Goal: Task Accomplishment & Management: Use online tool/utility

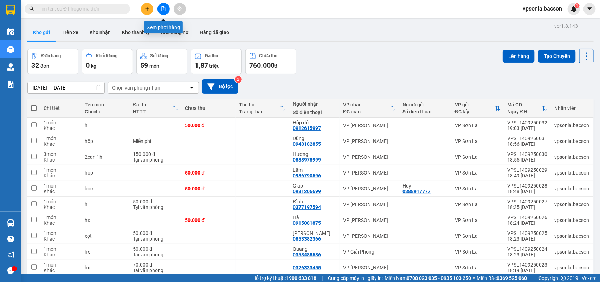
click at [162, 8] on icon "file-add" at bounding box center [164, 8] width 4 height 5
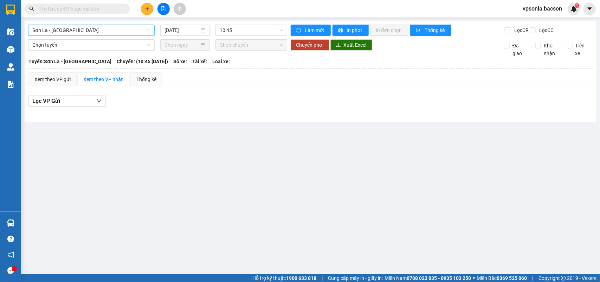
click at [87, 27] on span "Sơn La - [GEOGRAPHIC_DATA]" at bounding box center [91, 30] width 118 height 11
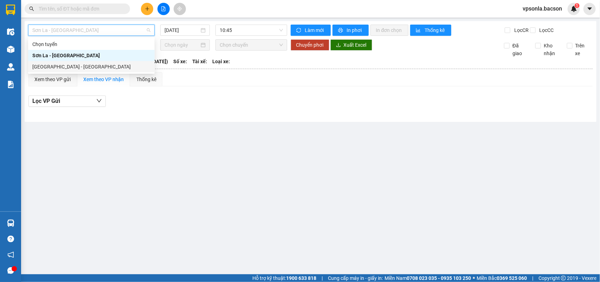
click at [65, 64] on div "[GEOGRAPHIC_DATA] - [GEOGRAPHIC_DATA]" at bounding box center [91, 67] width 118 height 8
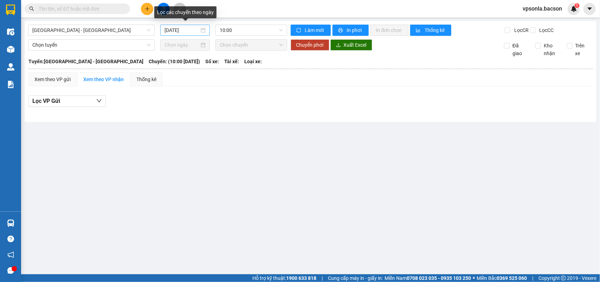
click at [201, 29] on div "[DATE]" at bounding box center [184, 30] width 41 height 8
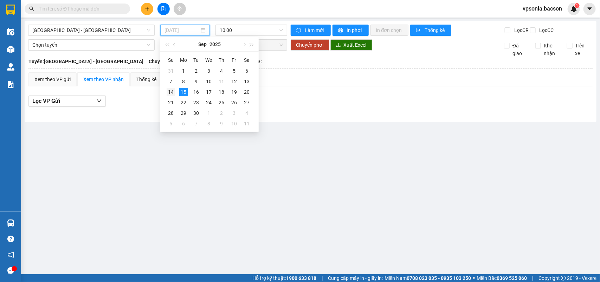
click at [170, 92] on div "14" at bounding box center [171, 92] width 8 height 8
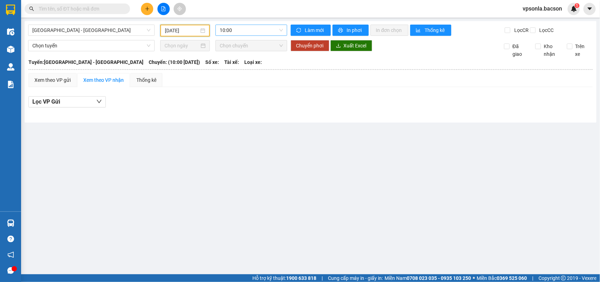
click at [279, 30] on span "10:00" at bounding box center [251, 30] width 63 height 11
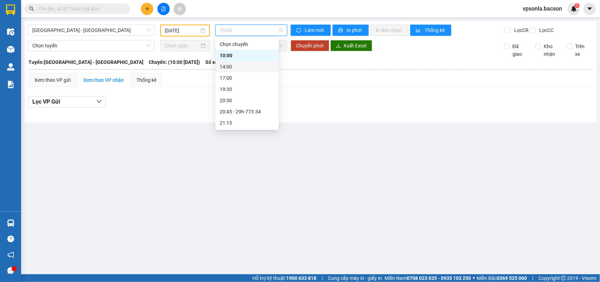
scroll to position [22, 0]
click at [246, 125] on div "23:00 - 29h-773.34" at bounding box center [247, 123] width 55 height 8
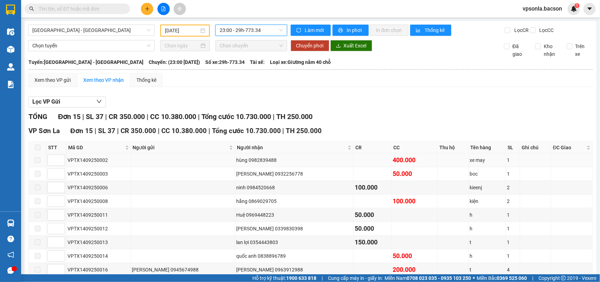
scroll to position [130, 0]
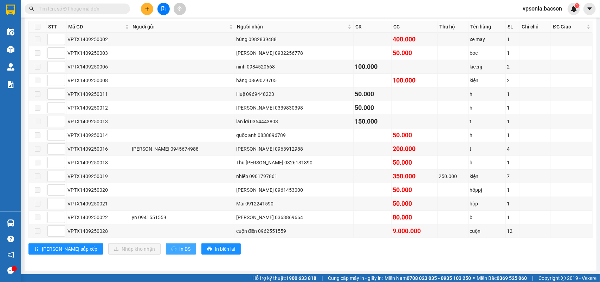
click at [166, 252] on button "In DS" at bounding box center [181, 248] width 30 height 11
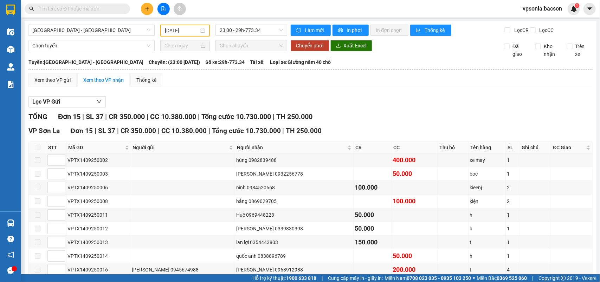
click at [187, 28] on input "[DATE]" at bounding box center [182, 31] width 34 height 8
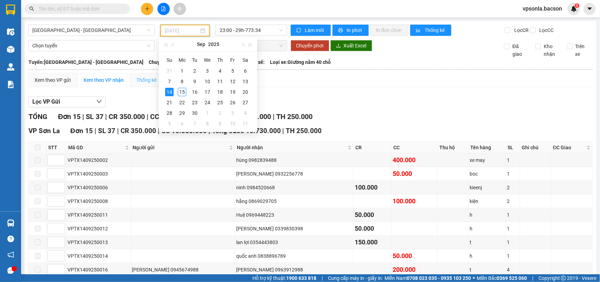
type input "[DATE]"
click at [170, 92] on div "14" at bounding box center [169, 92] width 8 height 8
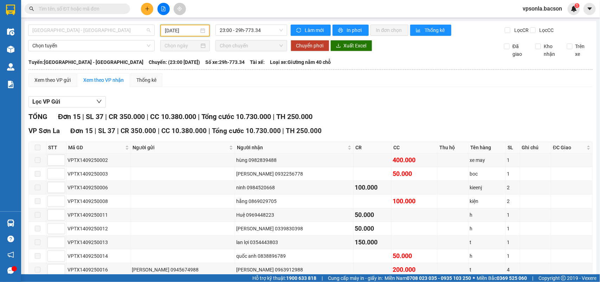
drag, startPoint x: 145, startPoint y: 28, endPoint x: 120, endPoint y: 39, distance: 27.3
click at [145, 29] on span "[GEOGRAPHIC_DATA] - [GEOGRAPHIC_DATA]" at bounding box center [91, 30] width 118 height 11
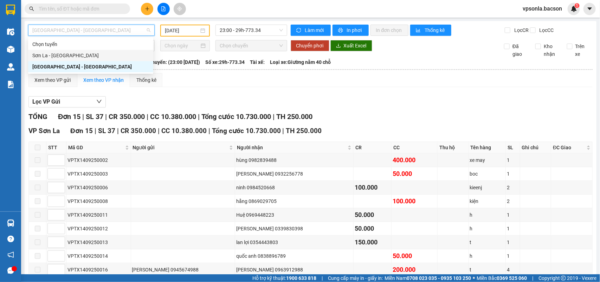
click at [53, 50] on div "Sơn La - [GEOGRAPHIC_DATA]" at bounding box center [90, 55] width 125 height 11
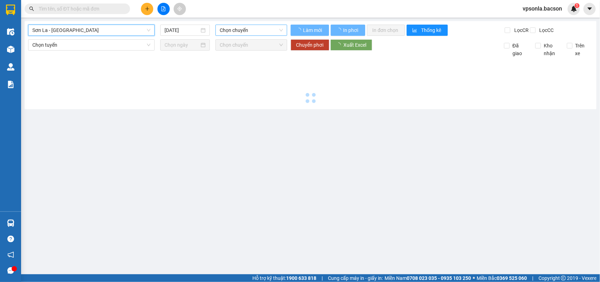
click at [248, 26] on span "Chọn chuyến" at bounding box center [251, 30] width 63 height 11
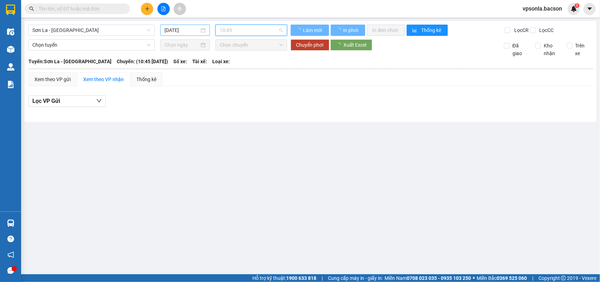
scroll to position [11, 0]
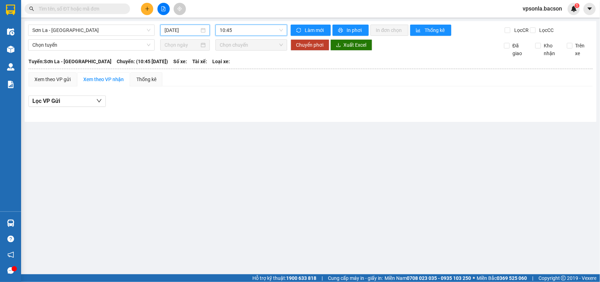
click at [187, 26] on input "[DATE]" at bounding box center [181, 30] width 35 height 8
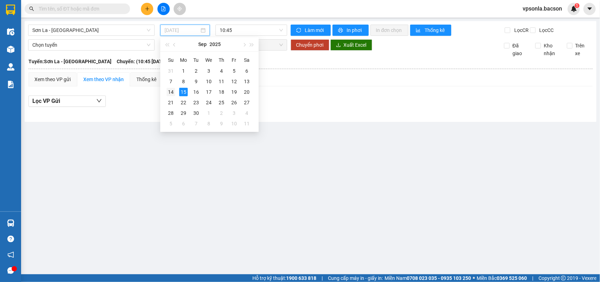
click at [171, 90] on div "14" at bounding box center [171, 92] width 8 height 8
type input "[DATE]"
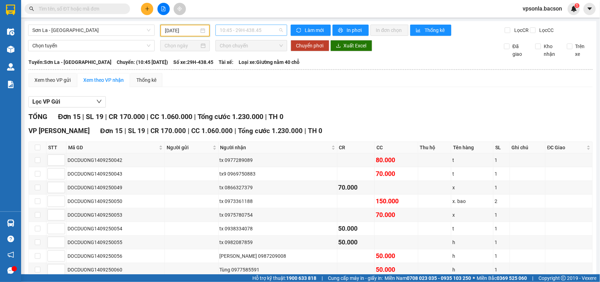
click at [248, 30] on span "10:45 - 29H-438.45" at bounding box center [251, 30] width 63 height 11
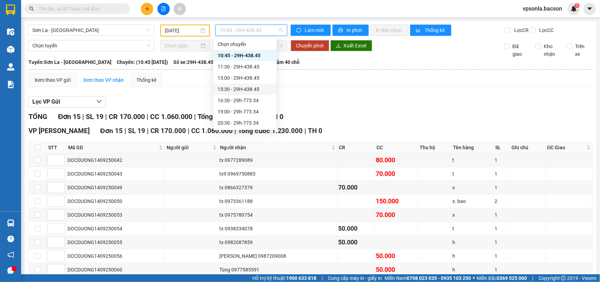
click at [236, 86] on div "15:30 - 29H-438.45" at bounding box center [244, 89] width 55 height 8
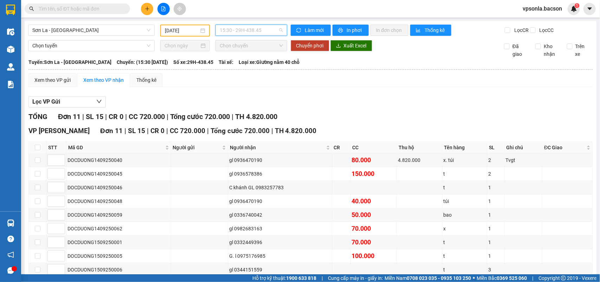
click at [222, 34] on span "15:30 - 29H-438.45" at bounding box center [251, 30] width 63 height 11
click at [162, 143] on div "VP [PERSON_NAME][GEOGRAPHIC_DATA] 11 | SL 15 | CR 0 | CC 720.000 | [PERSON_NAME…" at bounding box center [310, 226] width 564 height 200
click at [229, 33] on span "15:30 - 29H-438.45" at bounding box center [251, 30] width 63 height 11
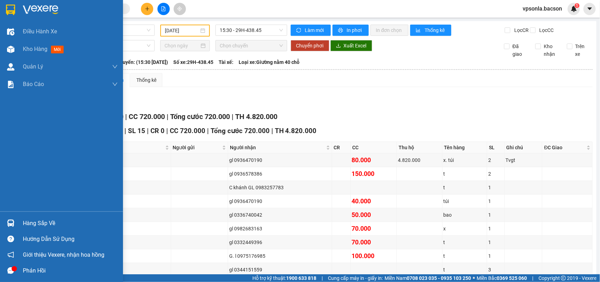
click at [6, 9] on img at bounding box center [10, 10] width 9 height 11
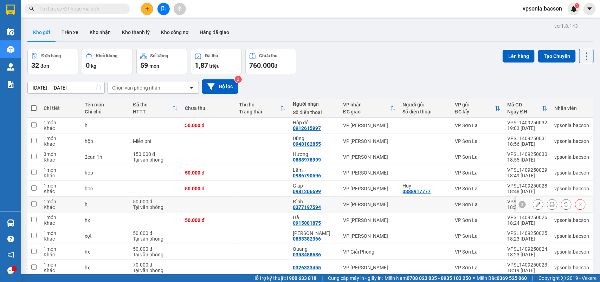
scroll to position [32, 0]
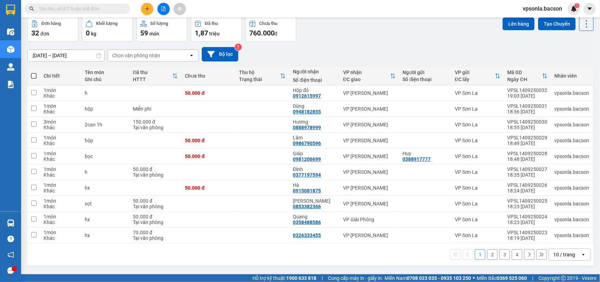
click at [565, 253] on div "10 / trang" at bounding box center [564, 254] width 22 height 7
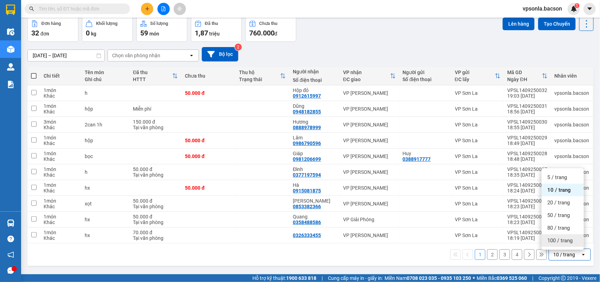
click at [564, 239] on span "100 / trang" at bounding box center [559, 240] width 25 height 7
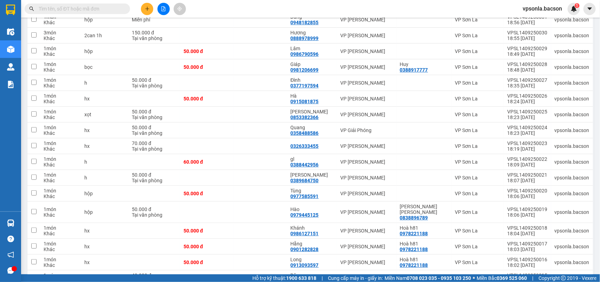
scroll to position [0, 0]
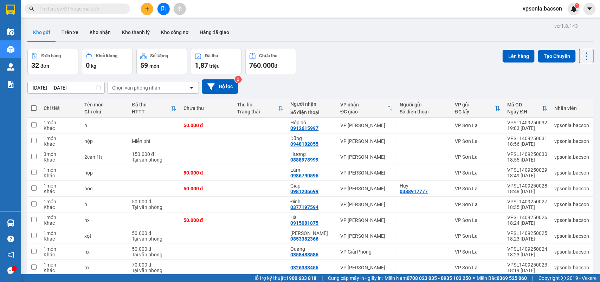
click at [172, 85] on div "Chọn văn phòng nhận" at bounding box center [148, 87] width 81 height 11
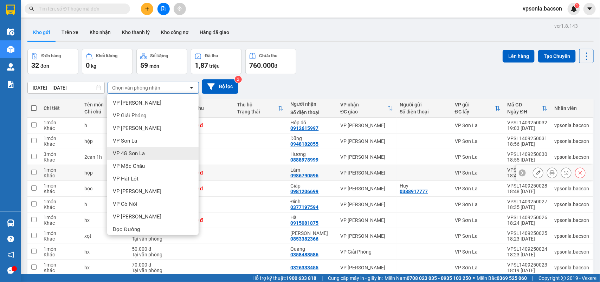
click at [387, 178] on td "VP [PERSON_NAME]" at bounding box center [366, 173] width 59 height 16
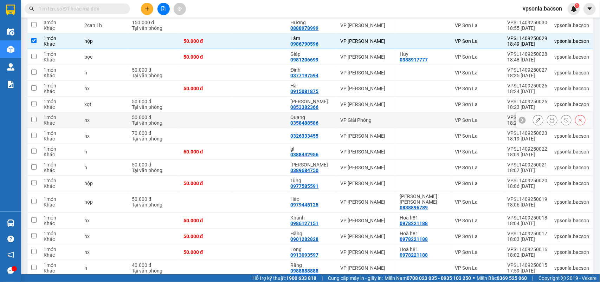
scroll to position [44, 0]
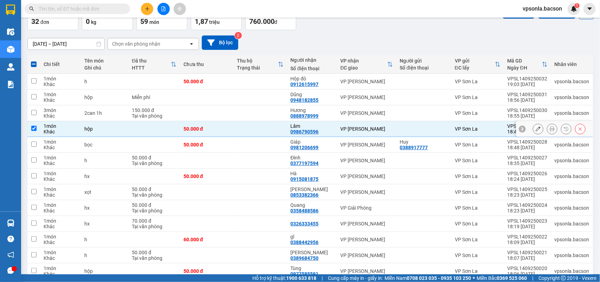
click at [35, 125] on td at bounding box center [33, 129] width 13 height 16
checkbox input "false"
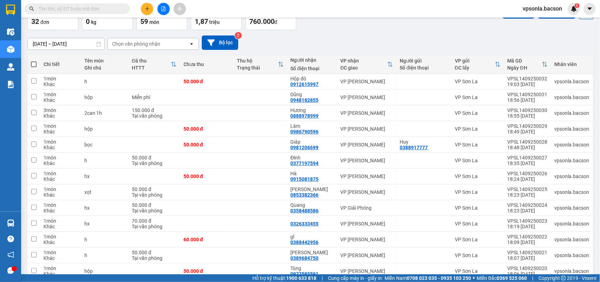
click at [173, 42] on div "Chọn văn phòng nhận" at bounding box center [148, 43] width 81 height 11
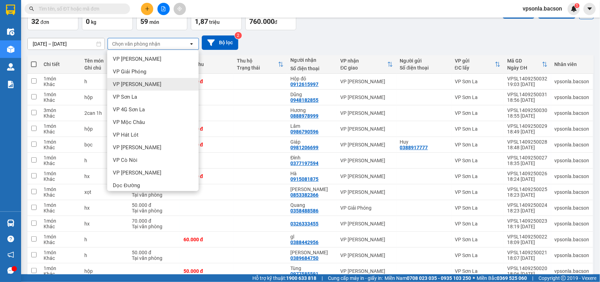
click at [136, 89] on div "VP [PERSON_NAME]" at bounding box center [152, 84] width 91 height 13
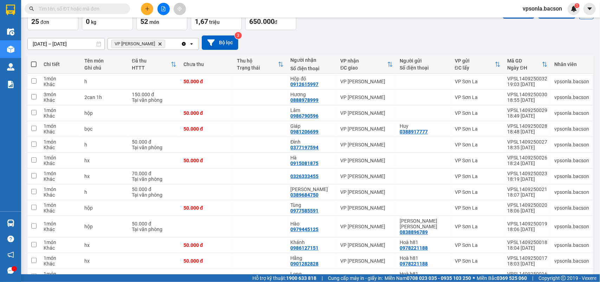
click at [34, 62] on span at bounding box center [34, 64] width 6 height 6
click at [34, 61] on input "checkbox" at bounding box center [34, 61] width 0 height 0
checkbox input "true"
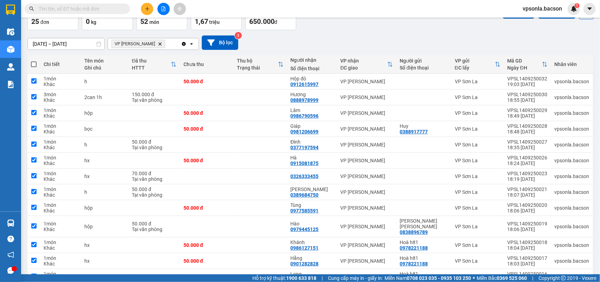
checkbox input "true"
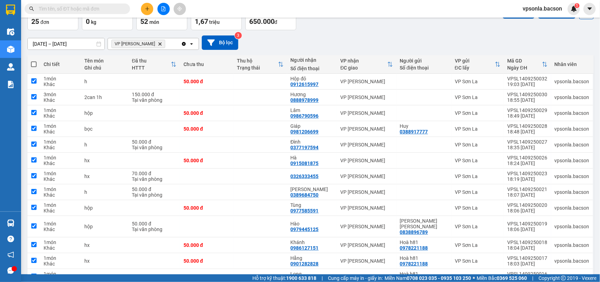
checkbox input "true"
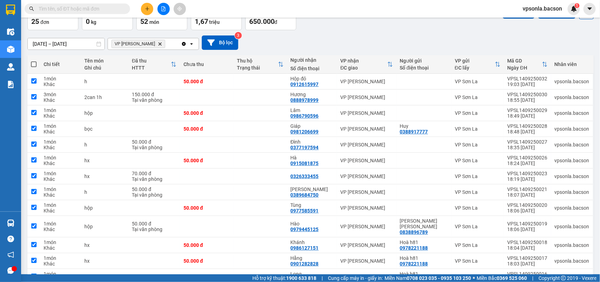
checkbox input "true"
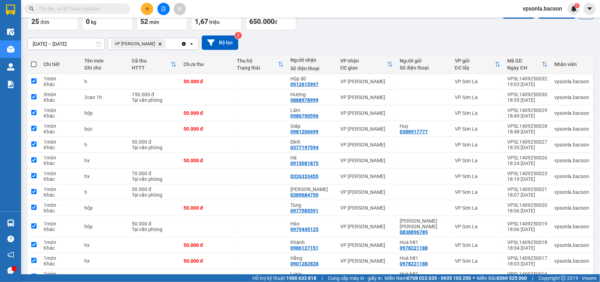
checkbox input "true"
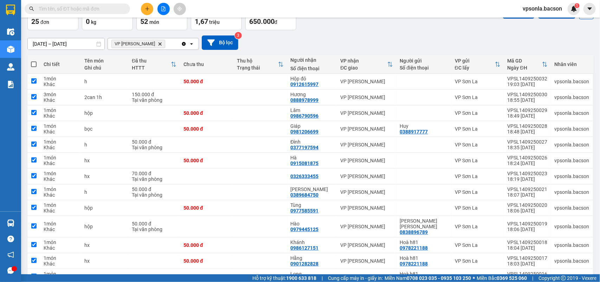
checkbox input "true"
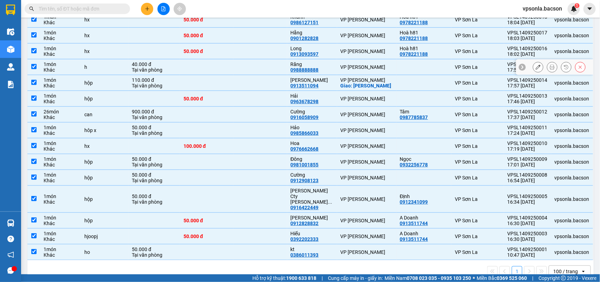
scroll to position [0, 0]
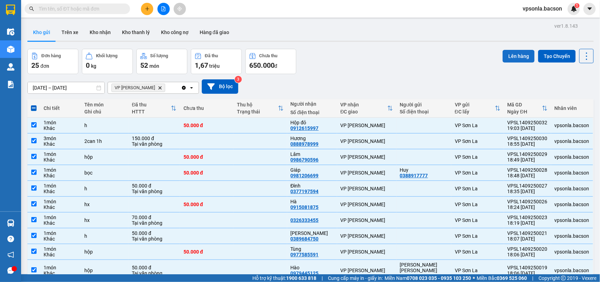
click at [505, 51] on button "Lên hàng" at bounding box center [518, 56] width 32 height 13
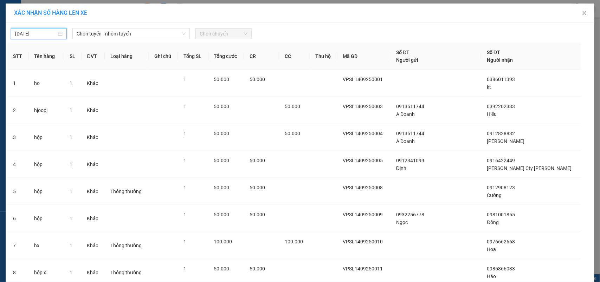
click at [39, 33] on input "[DATE]" at bounding box center [35, 34] width 41 height 8
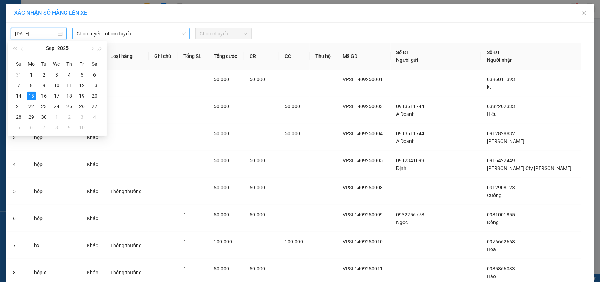
click at [128, 32] on span "Chọn tuyến - nhóm tuyến" at bounding box center [131, 33] width 109 height 11
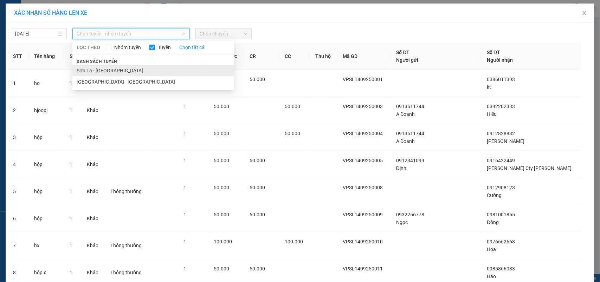
click at [93, 71] on li "Sơn La - [GEOGRAPHIC_DATA]" at bounding box center [153, 70] width 162 height 11
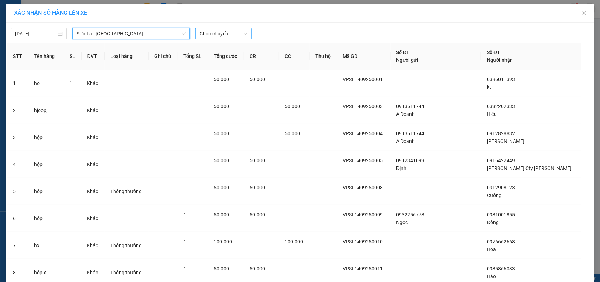
click at [229, 32] on span "Chọn chuyến" at bounding box center [223, 33] width 47 height 11
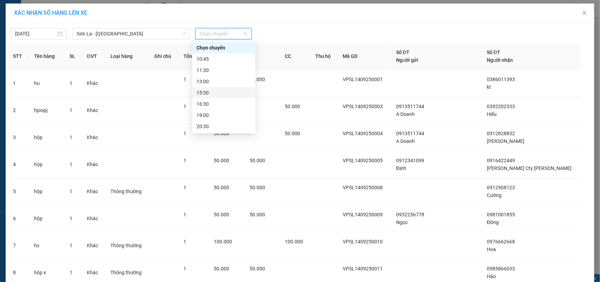
scroll to position [34, 0]
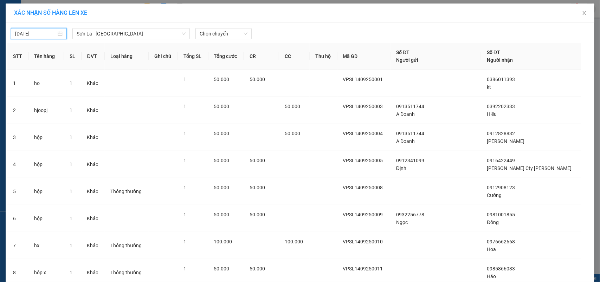
click at [42, 32] on input "[DATE]" at bounding box center [35, 34] width 41 height 8
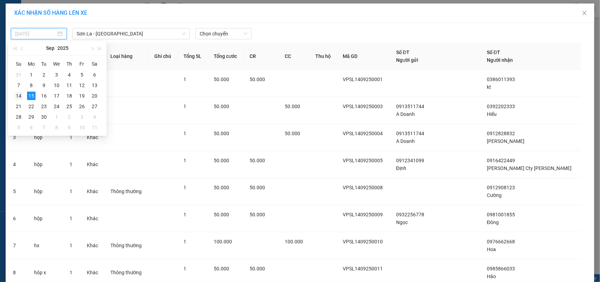
click at [18, 95] on div "14" at bounding box center [18, 96] width 8 height 8
type input "[DATE]"
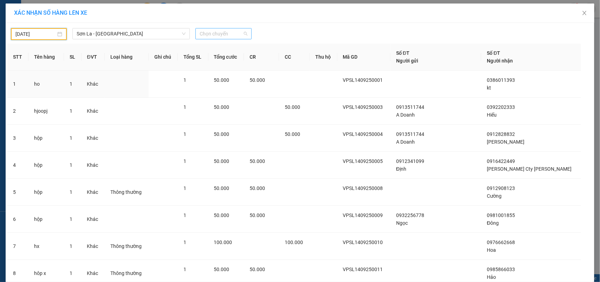
click at [238, 39] on span "Chọn chuyến" at bounding box center [223, 33] width 47 height 11
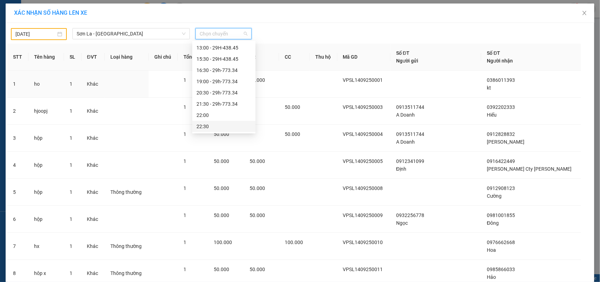
click at [211, 128] on div "22:30" at bounding box center [223, 127] width 55 height 8
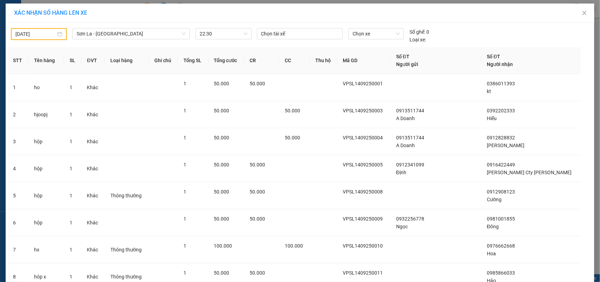
click at [373, 41] on div "Chọn xe" at bounding box center [375, 35] width 61 height 15
click at [375, 32] on span "Chọn xe" at bounding box center [375, 33] width 47 height 11
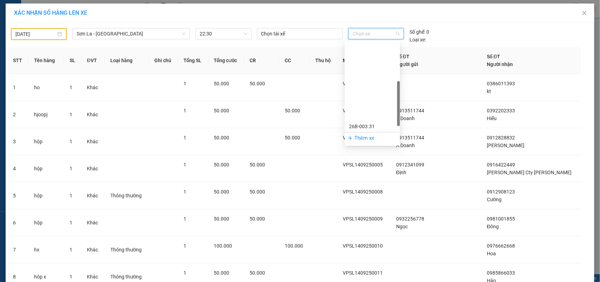
scroll to position [101, 0]
click at [369, 113] on div "29H-438.45" at bounding box center [372, 116] width 47 height 8
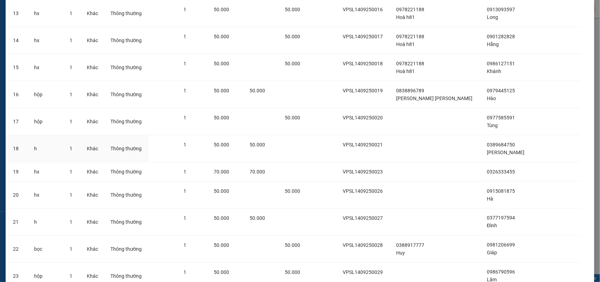
scroll to position [510, 0]
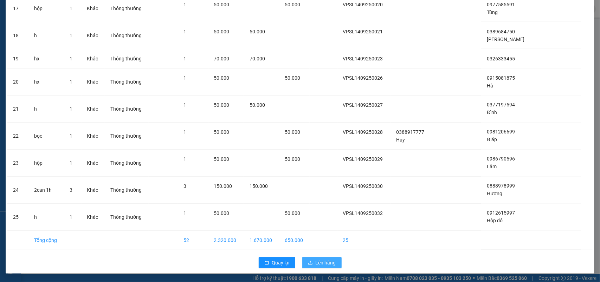
click at [315, 264] on span "Lên hàng" at bounding box center [325, 263] width 20 height 8
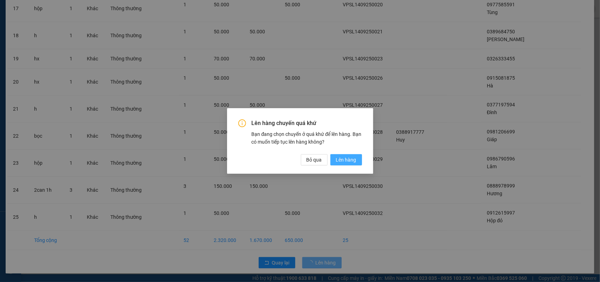
click at [340, 159] on span "Lên hàng" at bounding box center [346, 160] width 20 height 8
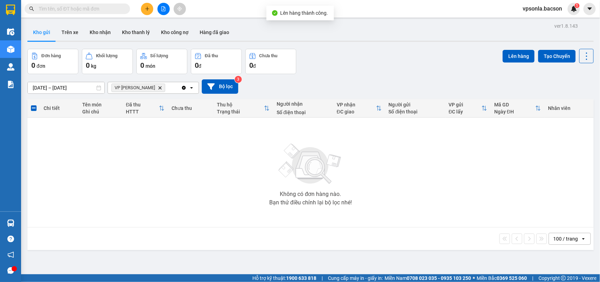
click at [158, 86] on icon "Delete" at bounding box center [160, 88] width 4 height 4
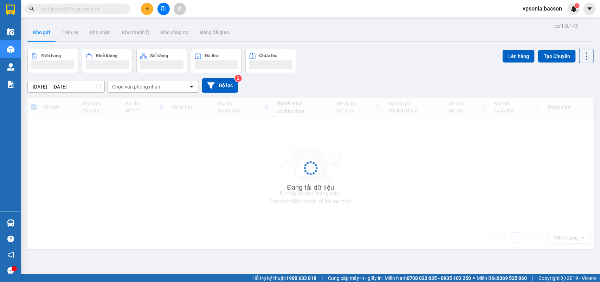
click at [155, 86] on div "Chọn văn phòng nhận" at bounding box center [136, 86] width 48 height 7
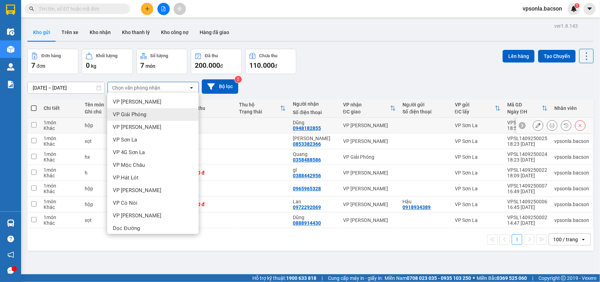
click at [308, 132] on td "[PERSON_NAME] 0948182855" at bounding box center [314, 126] width 50 height 16
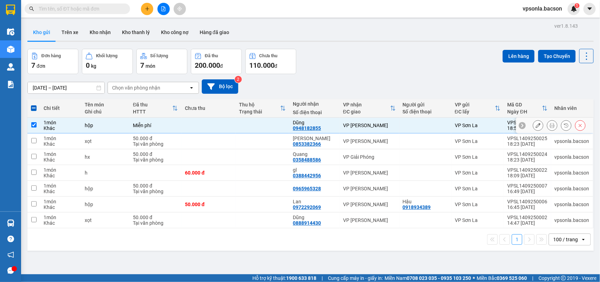
click at [361, 127] on div "VP [PERSON_NAME]" at bounding box center [369, 126] width 53 height 6
checkbox input "false"
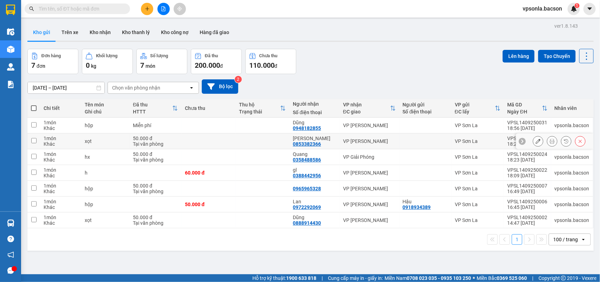
click at [356, 138] on div "VP [PERSON_NAME]" at bounding box center [369, 141] width 53 height 6
checkbox input "true"
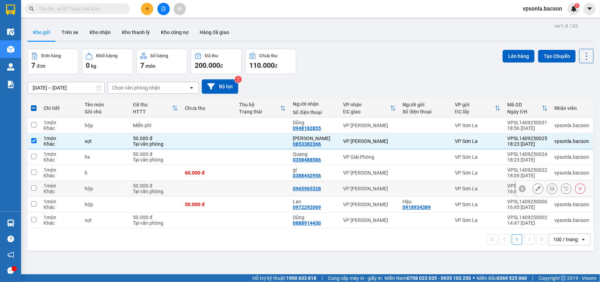
click at [352, 189] on div "VP [PERSON_NAME]" at bounding box center [369, 189] width 53 height 6
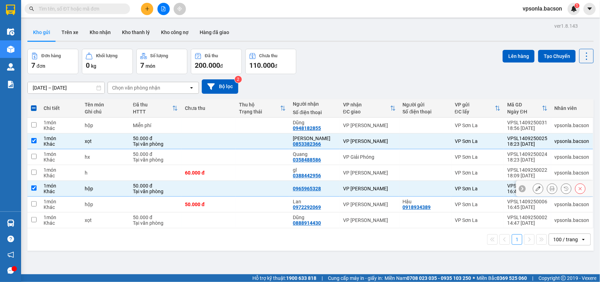
checkbox input "true"
click at [349, 209] on td "VP [PERSON_NAME]" at bounding box center [369, 205] width 60 height 16
checkbox input "true"
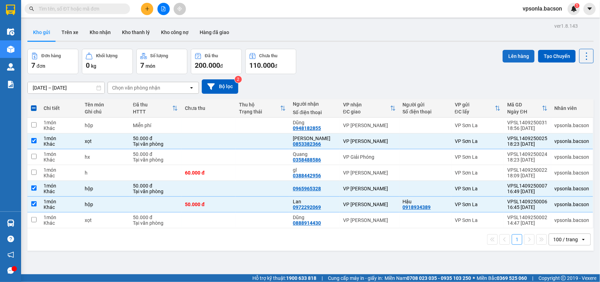
click at [517, 54] on button "Lên hàng" at bounding box center [518, 56] width 32 height 13
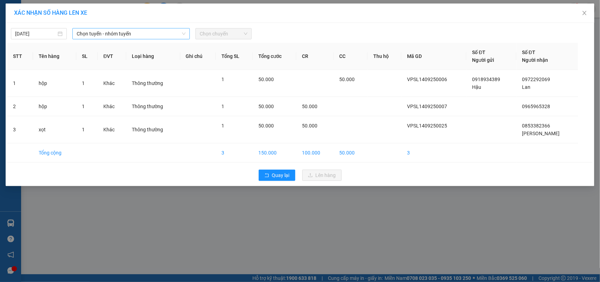
click at [79, 33] on span "Chọn tuyến - nhóm tuyến" at bounding box center [131, 33] width 109 height 11
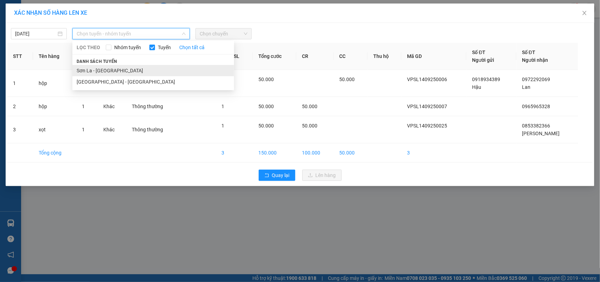
click at [86, 71] on li "Sơn La - [GEOGRAPHIC_DATA]" at bounding box center [153, 70] width 162 height 11
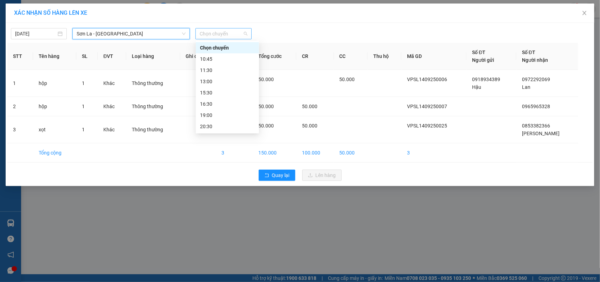
click at [207, 34] on span "Chọn chuyến" at bounding box center [223, 33] width 47 height 11
click at [203, 71] on div "11:30" at bounding box center [227, 70] width 55 height 8
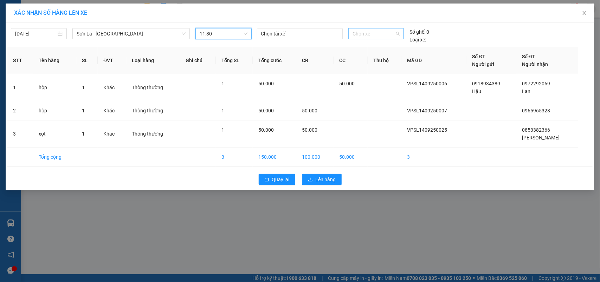
click at [366, 31] on span "Chọn xe" at bounding box center [375, 33] width 47 height 11
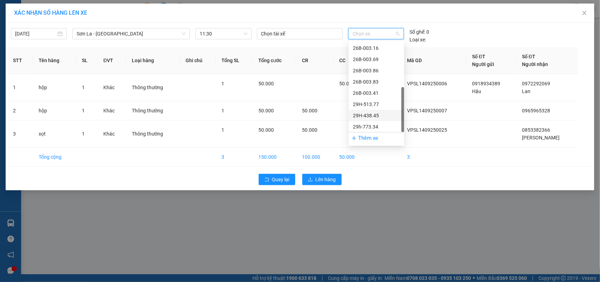
click at [369, 112] on div "29H-438.45" at bounding box center [376, 116] width 47 height 8
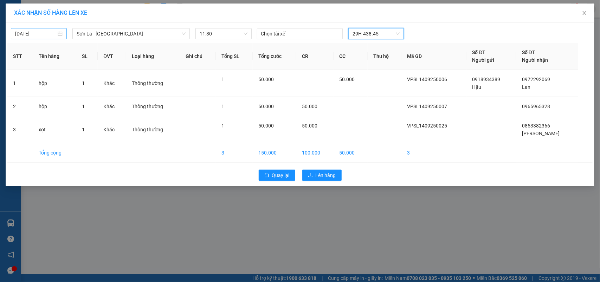
click at [50, 37] on input "[DATE]" at bounding box center [35, 34] width 41 height 8
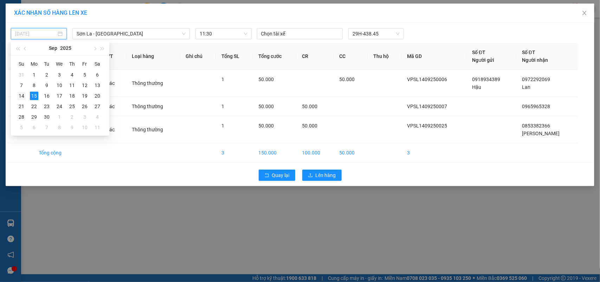
click at [22, 95] on div "14" at bounding box center [21, 96] width 8 height 8
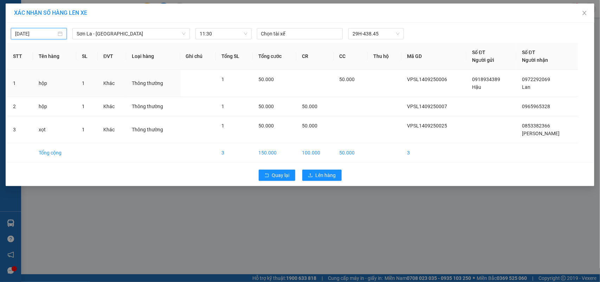
type input "[DATE]"
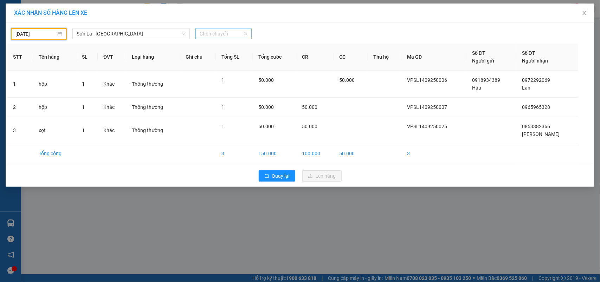
click at [224, 34] on span "Chọn chuyến" at bounding box center [223, 33] width 47 height 11
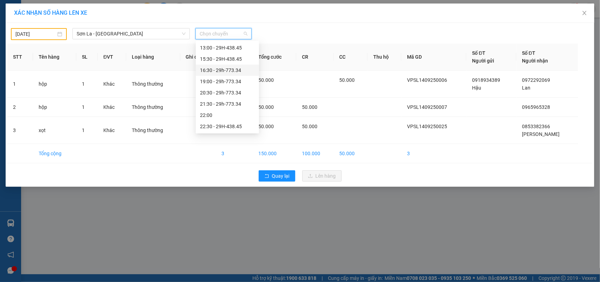
scroll to position [0, 0]
click at [222, 67] on div "11:30 - 29H-438.45" at bounding box center [227, 70] width 55 height 8
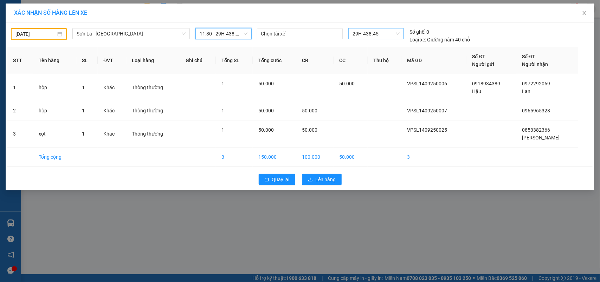
click at [356, 32] on span "29H-438.45" at bounding box center [375, 33] width 47 height 11
click at [323, 76] on td at bounding box center [314, 87] width 37 height 27
click at [314, 177] on button "Lên hàng" at bounding box center [321, 179] width 39 height 11
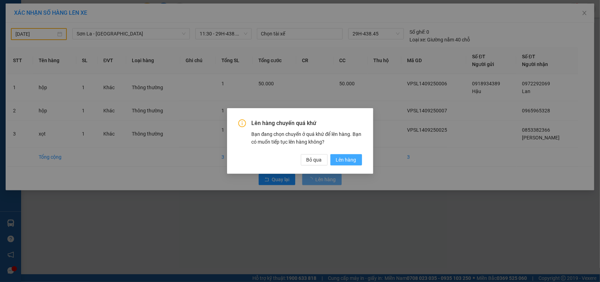
click at [337, 159] on span "Lên hàng" at bounding box center [346, 160] width 20 height 8
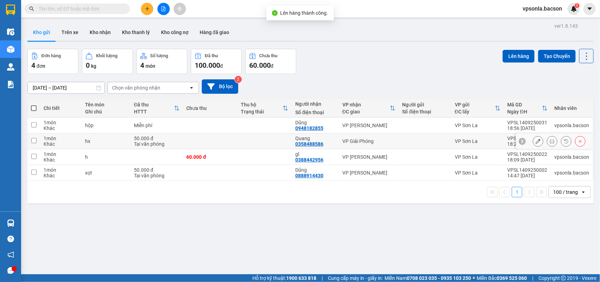
click at [355, 137] on td "VP Giải Phóng" at bounding box center [369, 141] width 60 height 16
checkbox input "true"
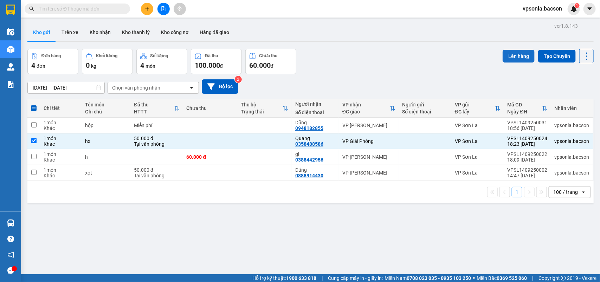
click at [519, 54] on button "Lên hàng" at bounding box center [518, 56] width 32 height 13
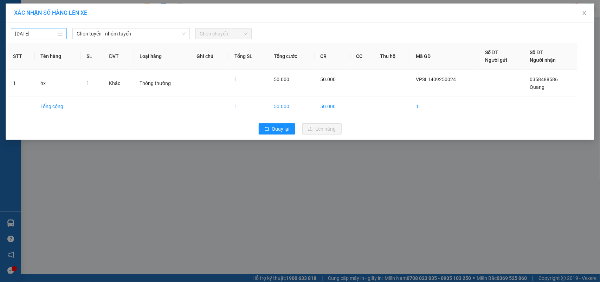
click at [25, 37] on input "[DATE]" at bounding box center [35, 34] width 41 height 8
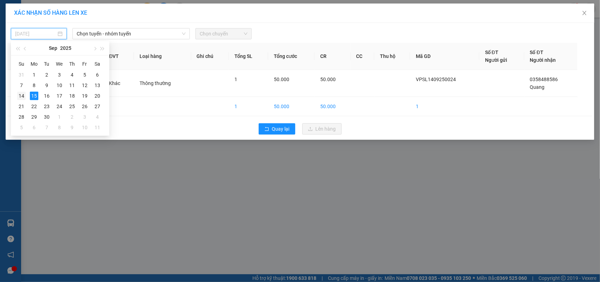
click at [23, 94] on div "14" at bounding box center [21, 96] width 8 height 8
type input "[DATE]"
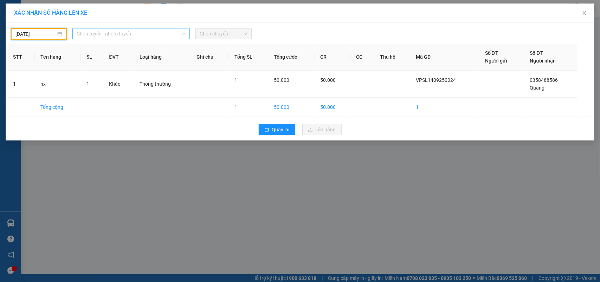
click at [137, 38] on span "Chọn tuyến - nhóm tuyến" at bounding box center [131, 33] width 109 height 11
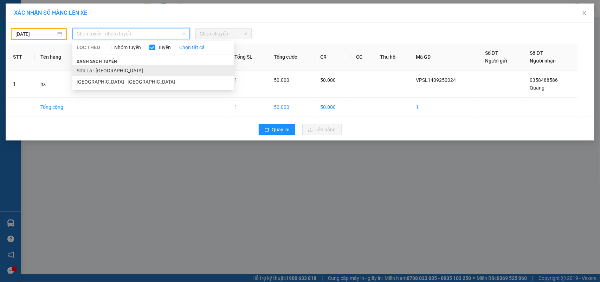
drag, startPoint x: 87, startPoint y: 68, endPoint x: 177, endPoint y: 43, distance: 94.1
click at [99, 64] on div "[PERSON_NAME] sách [PERSON_NAME] [GEOGRAPHIC_DATA] - [GEOGRAPHIC_DATA] [GEOGRAP…" at bounding box center [153, 72] width 162 height 30
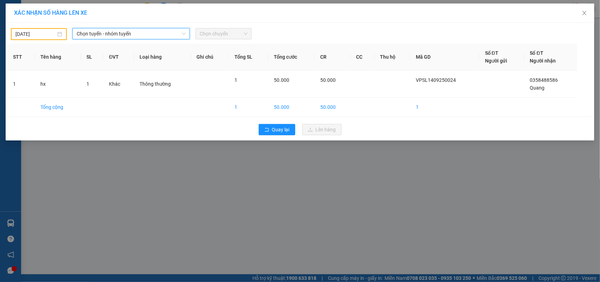
click at [222, 32] on span "Chọn chuyến" at bounding box center [223, 33] width 47 height 11
click at [226, 36] on span "Chọn chuyến" at bounding box center [223, 33] width 47 height 11
click at [139, 35] on span "Chọn tuyến - nhóm tuyến" at bounding box center [131, 33] width 109 height 11
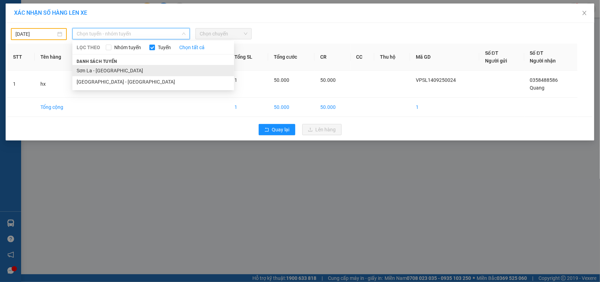
click at [97, 67] on li "Sơn La - [GEOGRAPHIC_DATA]" at bounding box center [153, 70] width 162 height 11
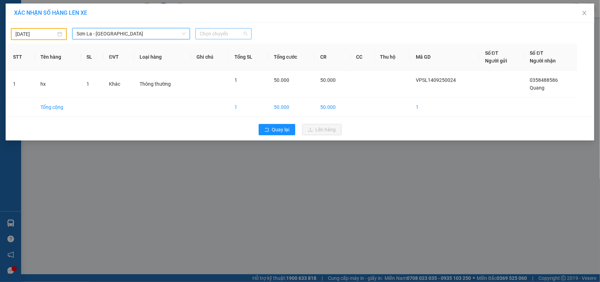
click at [201, 33] on span "Chọn chuyến" at bounding box center [223, 33] width 47 height 11
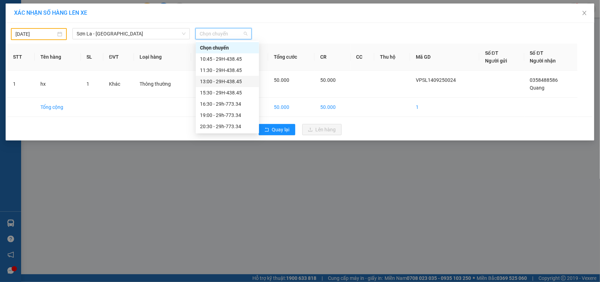
click at [213, 81] on div "13:00 - 29H-438.45" at bounding box center [227, 82] width 55 height 8
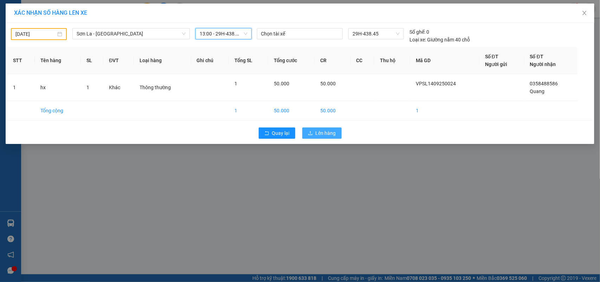
click at [315, 135] on span "Lên hàng" at bounding box center [325, 133] width 20 height 8
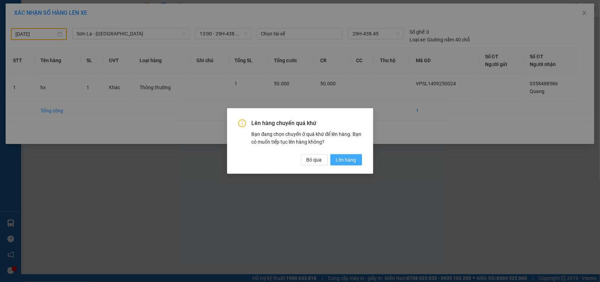
click at [357, 162] on button "Lên hàng" at bounding box center [346, 159] width 32 height 11
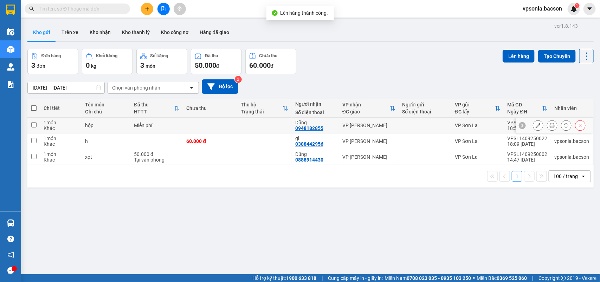
click at [399, 120] on td at bounding box center [425, 126] width 52 height 16
checkbox input "true"
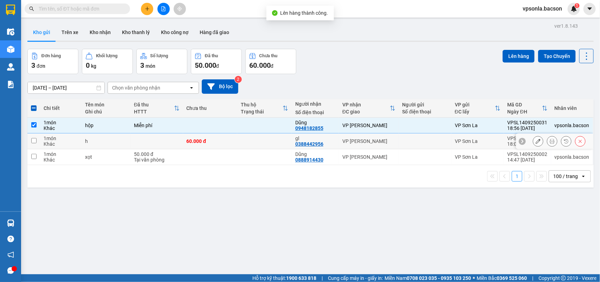
drag, startPoint x: 357, startPoint y: 141, endPoint x: 357, endPoint y: 155, distance: 13.7
click at [357, 142] on div "VP [PERSON_NAME]" at bounding box center [368, 141] width 53 height 6
checkbox input "true"
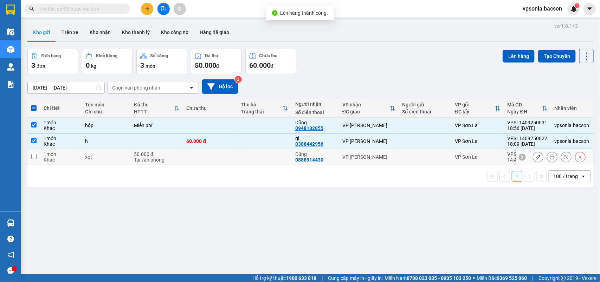
click at [356, 156] on div "VP [PERSON_NAME]" at bounding box center [368, 157] width 53 height 6
checkbox input "true"
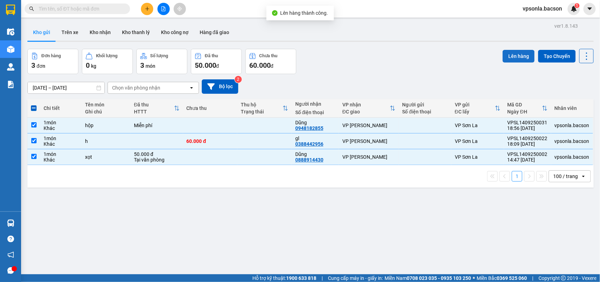
click at [504, 52] on button "Lên hàng" at bounding box center [518, 56] width 32 height 13
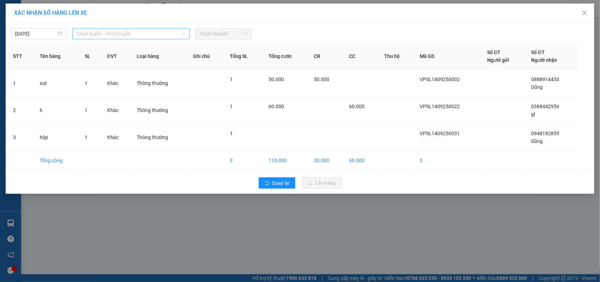
click at [90, 31] on span "Chọn tuyến - nhóm tuyến" at bounding box center [131, 33] width 109 height 11
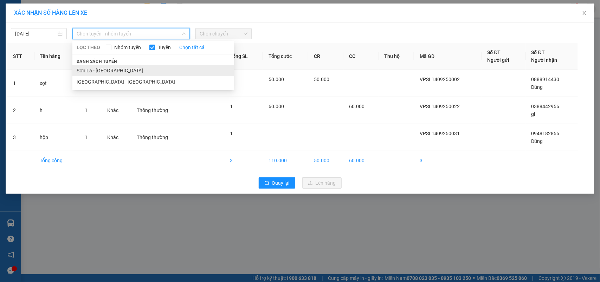
click at [84, 70] on li "Sơn La - [GEOGRAPHIC_DATA]" at bounding box center [153, 70] width 162 height 11
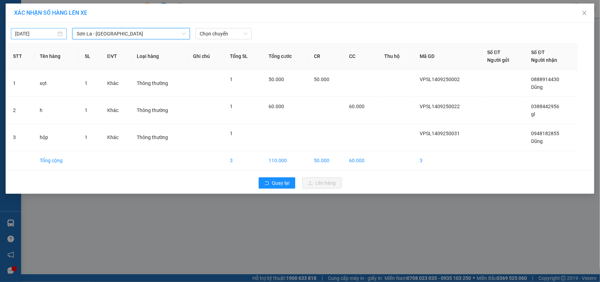
click at [50, 38] on div "[DATE]" at bounding box center [39, 33] width 56 height 11
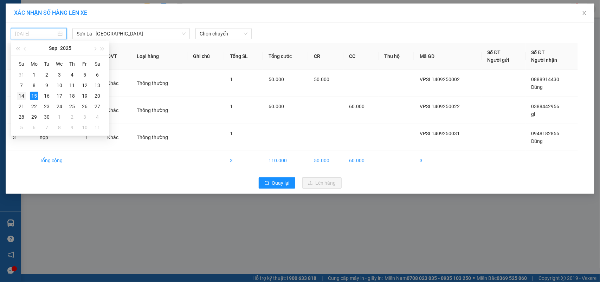
click at [21, 97] on div "14" at bounding box center [21, 96] width 8 height 8
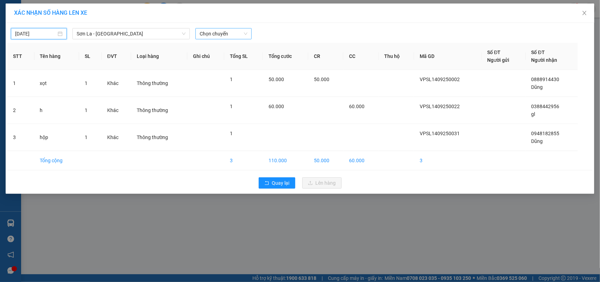
type input "[DATE]"
click at [214, 31] on span "Chọn chuyến" at bounding box center [223, 33] width 47 height 11
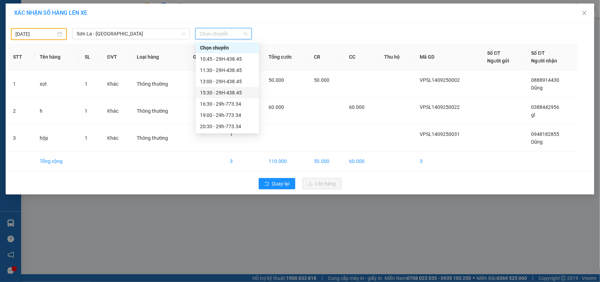
click at [213, 92] on div "15:30 - 29H-438.45" at bounding box center [227, 93] width 55 height 8
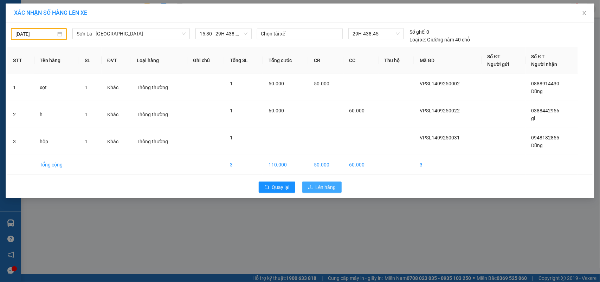
click at [319, 188] on span "Lên hàng" at bounding box center [325, 187] width 20 height 8
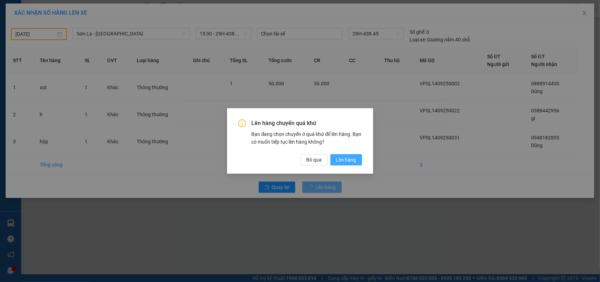
click at [345, 157] on span "Lên hàng" at bounding box center [346, 160] width 20 height 8
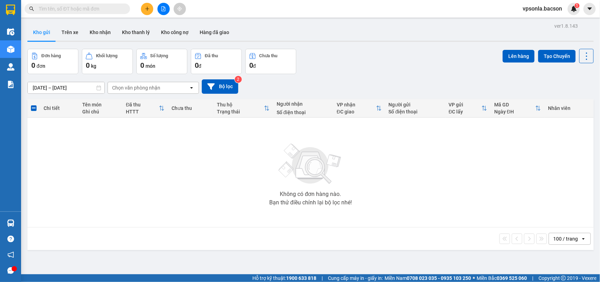
click at [96, 41] on div at bounding box center [310, 41] width 566 height 1
click at [100, 30] on button "Kho nhận" at bounding box center [100, 32] width 32 height 17
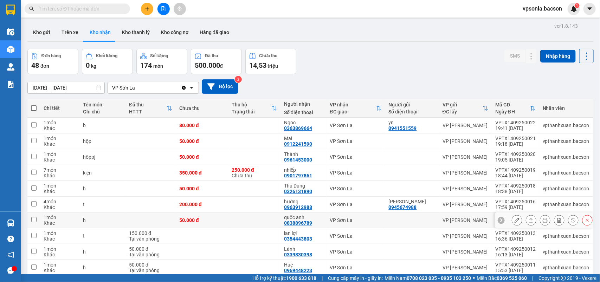
scroll to position [32, 0]
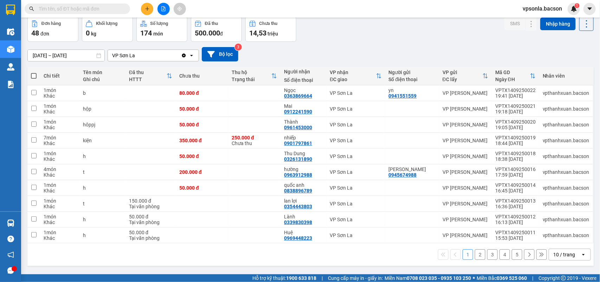
click at [565, 256] on div "10 / trang" at bounding box center [564, 254] width 22 height 7
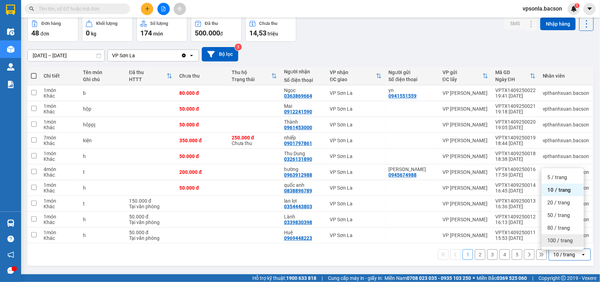
click at [561, 241] on span "100 / trang" at bounding box center [559, 240] width 25 height 7
